Goal: Task Accomplishment & Management: Complete application form

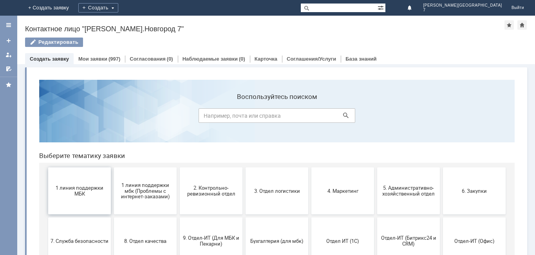
click at [92, 197] on span "1 линия поддержки МБК" at bounding box center [79, 191] width 58 height 12
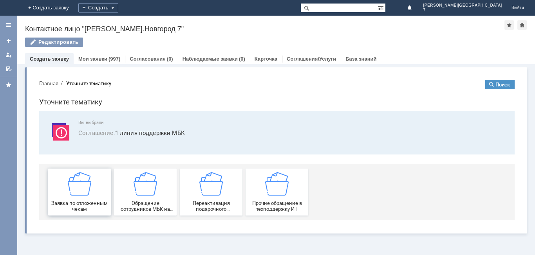
click at [94, 184] on div "Заявка по отложенным чекам" at bounding box center [79, 192] width 58 height 40
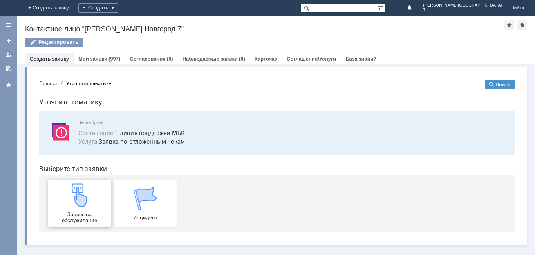
click at [97, 195] on div "Запрос на обслуживание" at bounding box center [79, 204] width 58 height 40
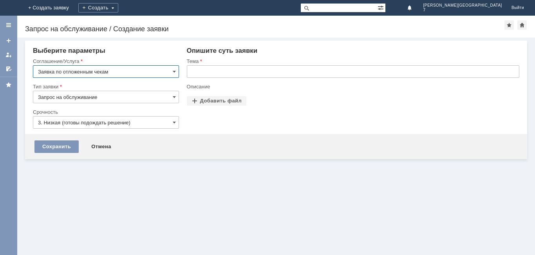
click at [237, 73] on input "text" at bounding box center [353, 71] width 332 height 13
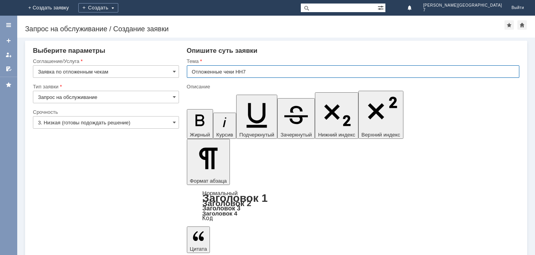
type input "Отложенные чеки НН7"
